Goal: Task Accomplishment & Management: Use online tool/utility

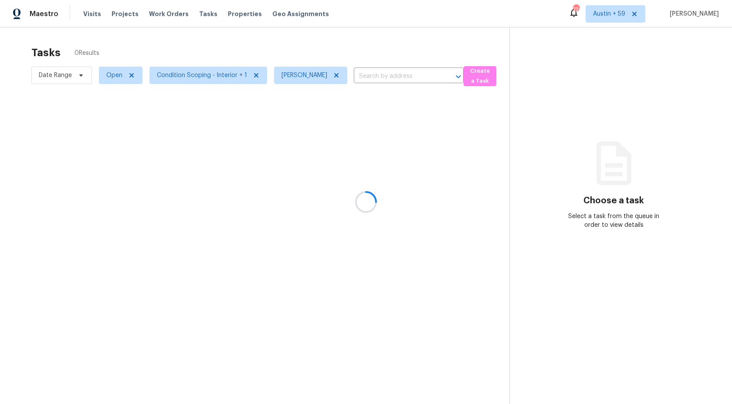
click at [115, 74] on div at bounding box center [366, 202] width 732 height 404
click at [115, 74] on span "Open" at bounding box center [114, 75] width 16 height 9
click at [128, 125] on label "Blocked" at bounding box center [121, 124] width 34 height 9
click at [109, 125] on input "Blocked" at bounding box center [107, 123] width 6 height 6
checkbox input "true"
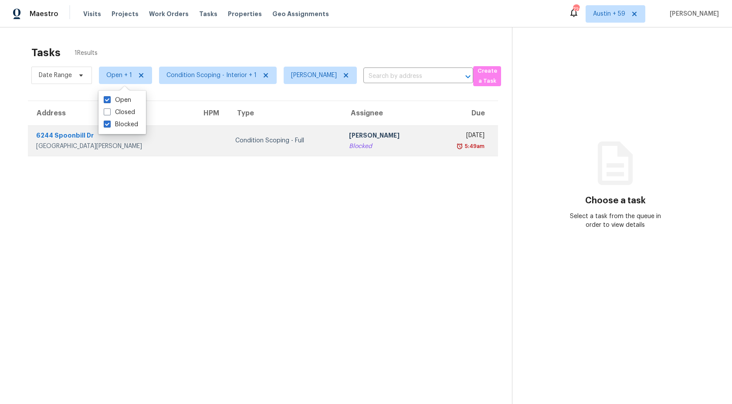
click at [388, 138] on td "Ashwin R Blocked" at bounding box center [386, 140] width 89 height 30
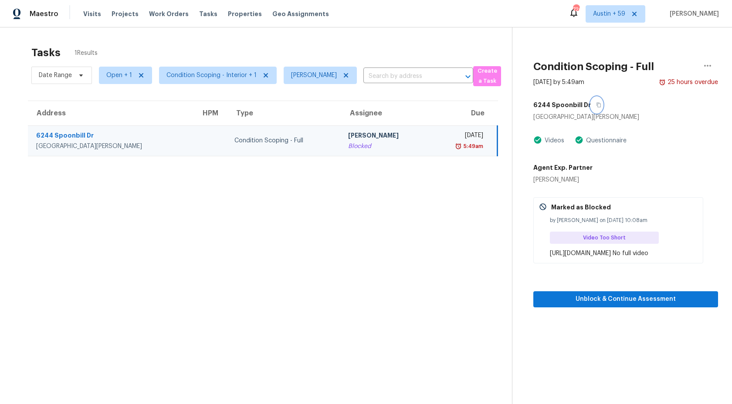
click at [596, 105] on icon "button" at bounding box center [598, 104] width 5 height 5
click at [125, 76] on span "Open + 1" at bounding box center [119, 75] width 26 height 9
click at [182, 40] on div "Tasks 1 Results Date Range Open + 1 Condition Scoping - Interior + 1 Ashwin R ​…" at bounding box center [366, 229] width 732 height 404
